Goal: Information Seeking & Learning: Learn about a topic

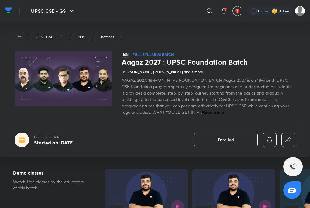
click at [51, 36] on p "UPSC CSE - GS" at bounding box center [49, 36] width 26 height 5
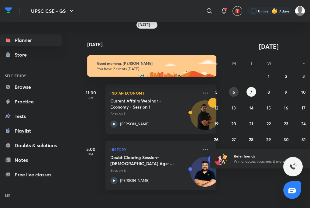
click at [237, 91] on button "6" at bounding box center [234, 92] width 10 height 10
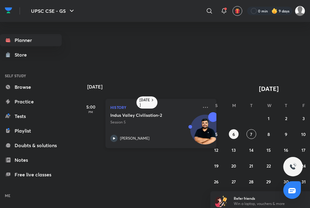
click at [170, 131] on div "Indus Valley Civilisation-2 Session 5 [PERSON_NAME]" at bounding box center [154, 127] width 88 height 30
